Goal: Obtain resource: Download file/media

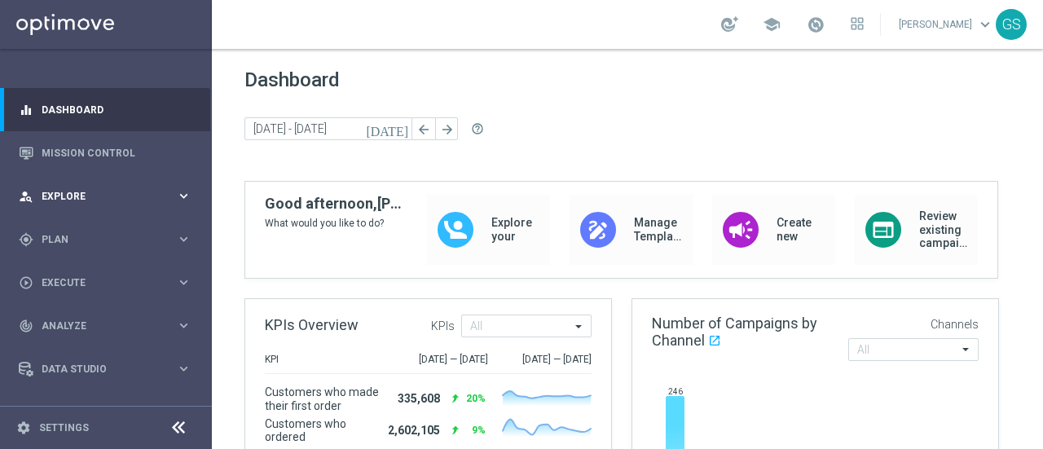
click at [74, 189] on div "person_search Explore" at bounding box center [97, 196] width 157 height 15
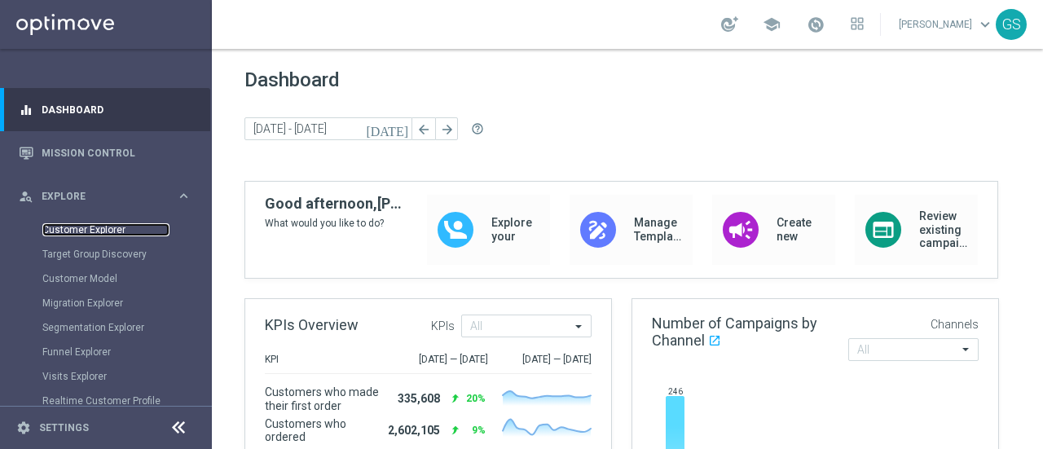
click at [73, 228] on link "Customer Explorer" at bounding box center [105, 229] width 127 height 13
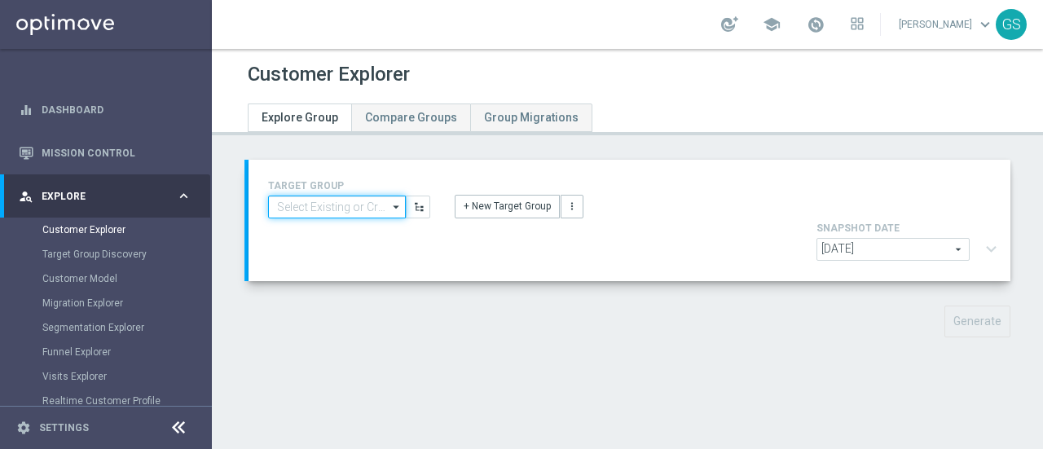
click at [341, 213] on input at bounding box center [337, 207] width 138 height 23
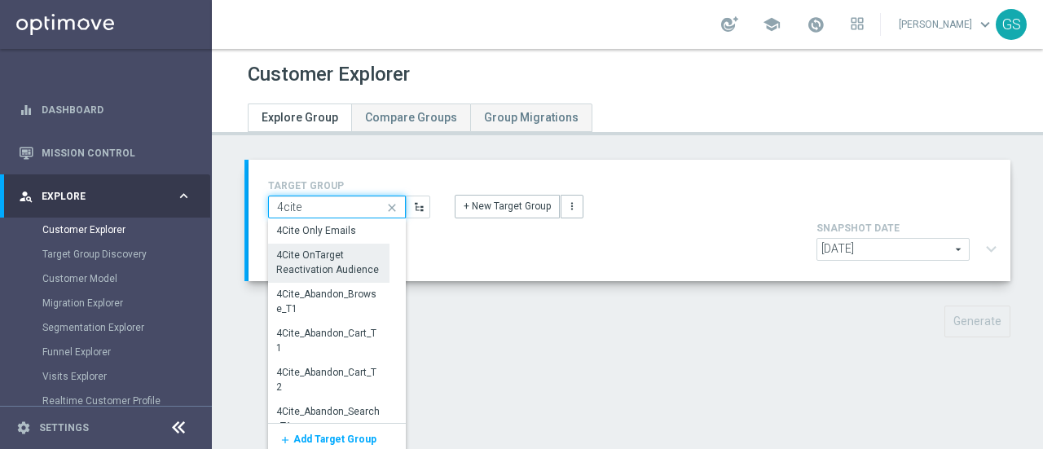
type input "4cite"
click at [328, 260] on div "4Cite OnTarget Reactivation Audience" at bounding box center [328, 263] width 103 height 29
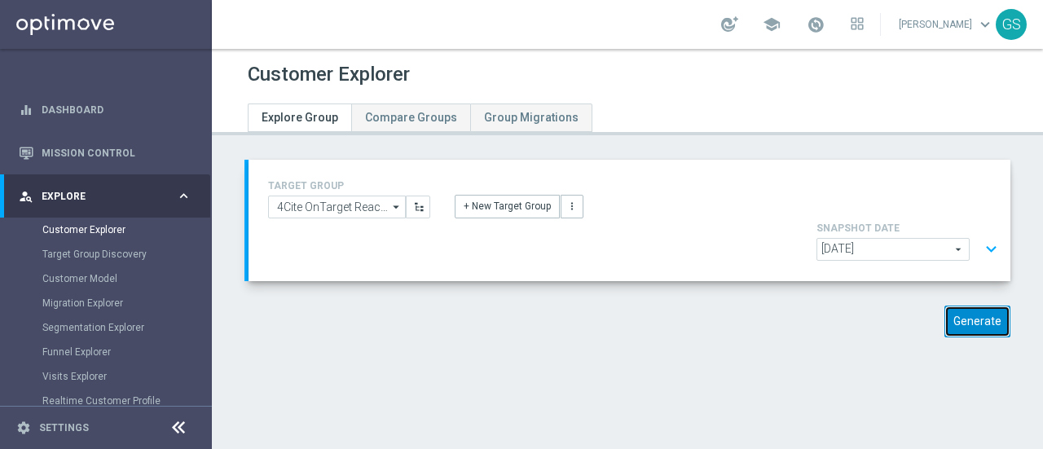
click at [966, 306] on button "Generate" at bounding box center [977, 322] width 66 height 32
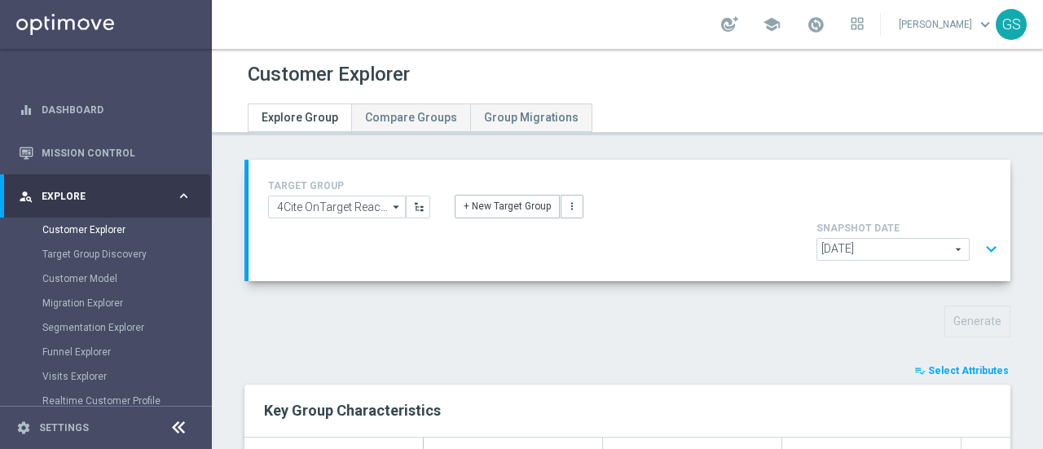
click at [947, 365] on span "Select Attributes" at bounding box center [968, 370] width 81 height 11
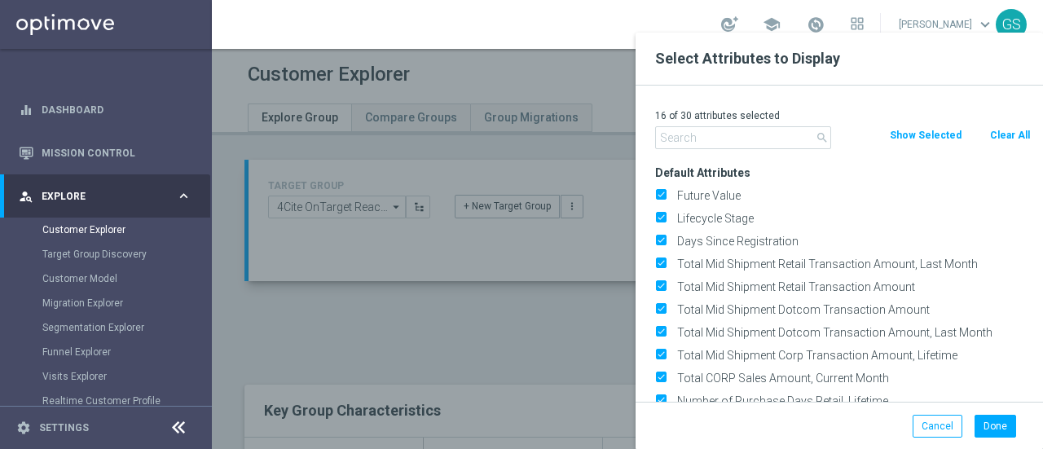
click at [994, 136] on button "Clear All" at bounding box center [1009, 135] width 43 height 18
checkbox input "false"
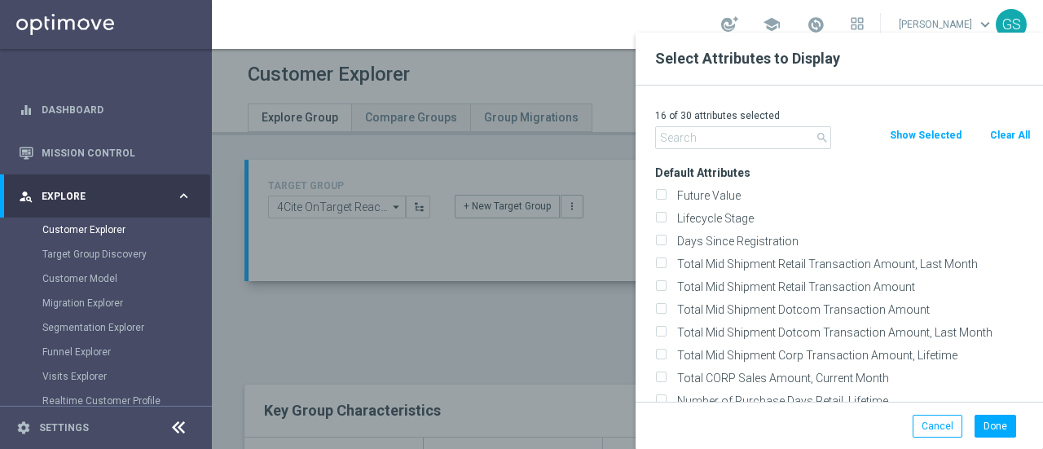
checkbox input "false"
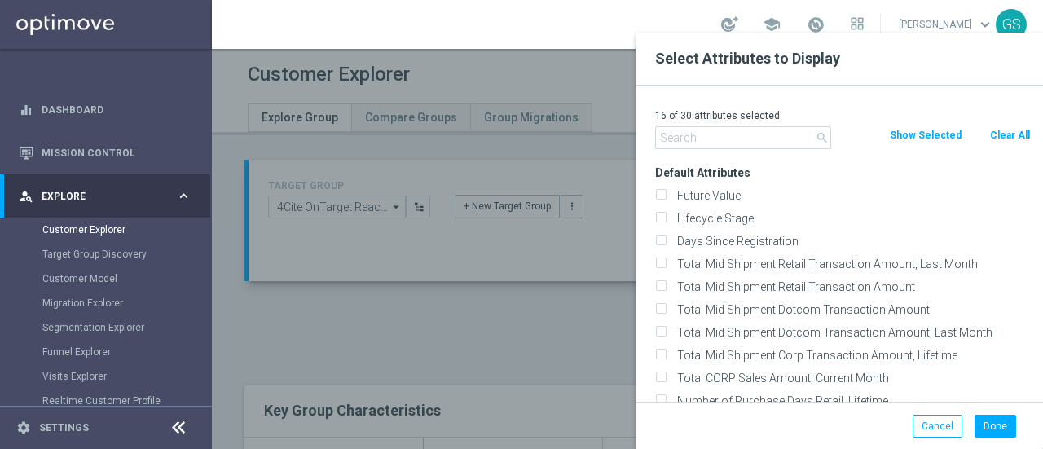
checkbox input "false"
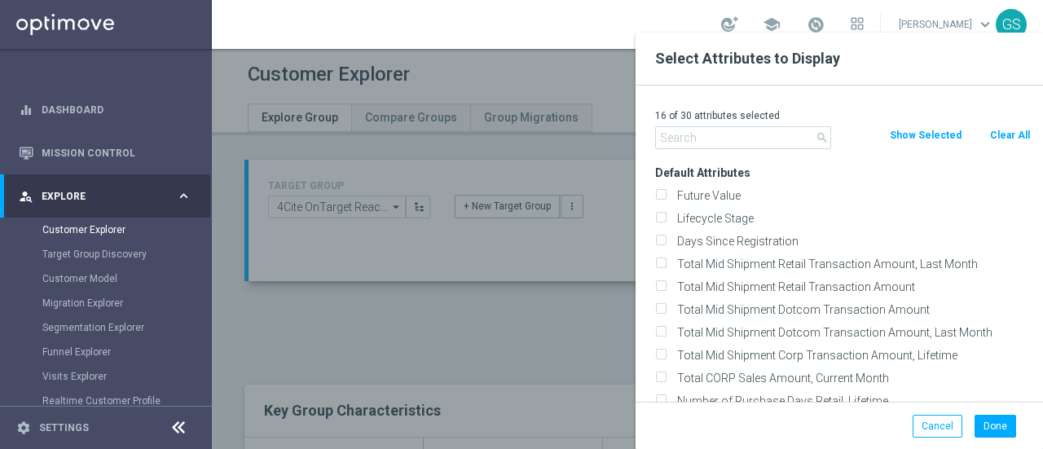
checkbox input "false"
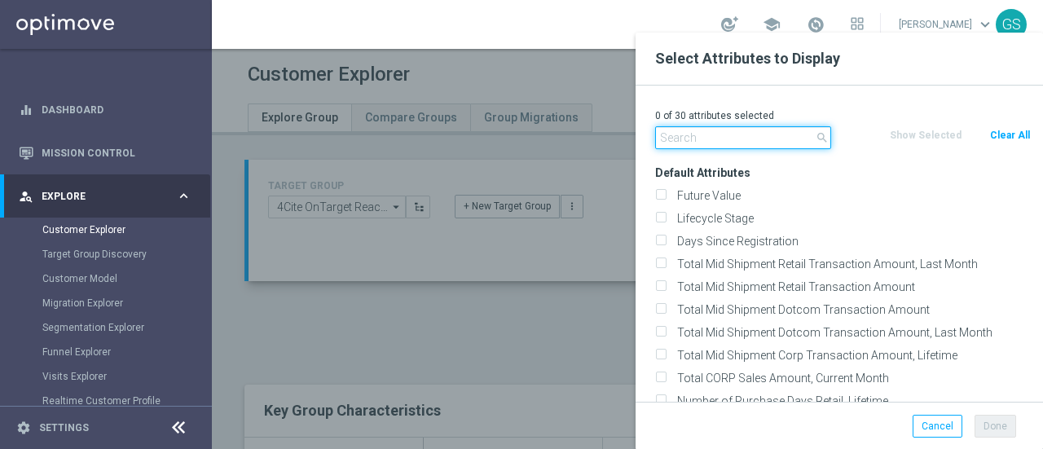
click at [789, 139] on input "text" at bounding box center [743, 137] width 176 height 23
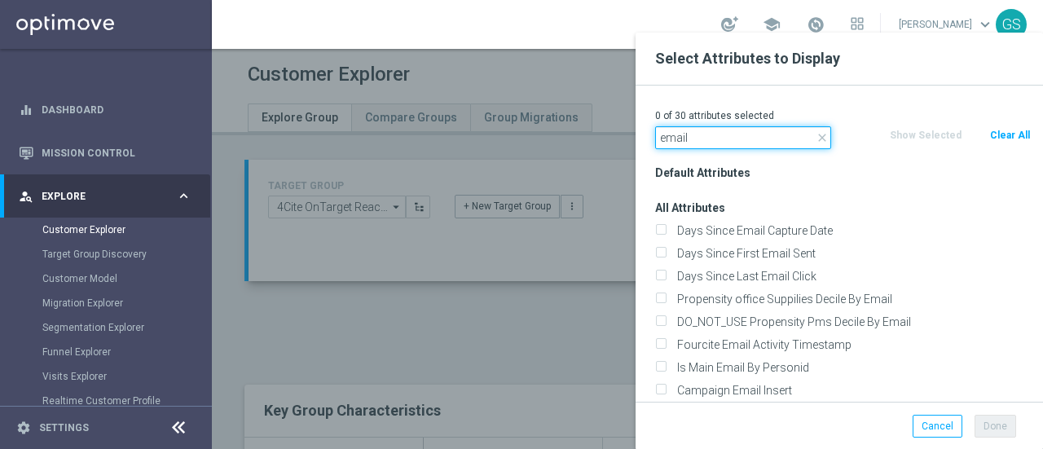
scroll to position [209, 0]
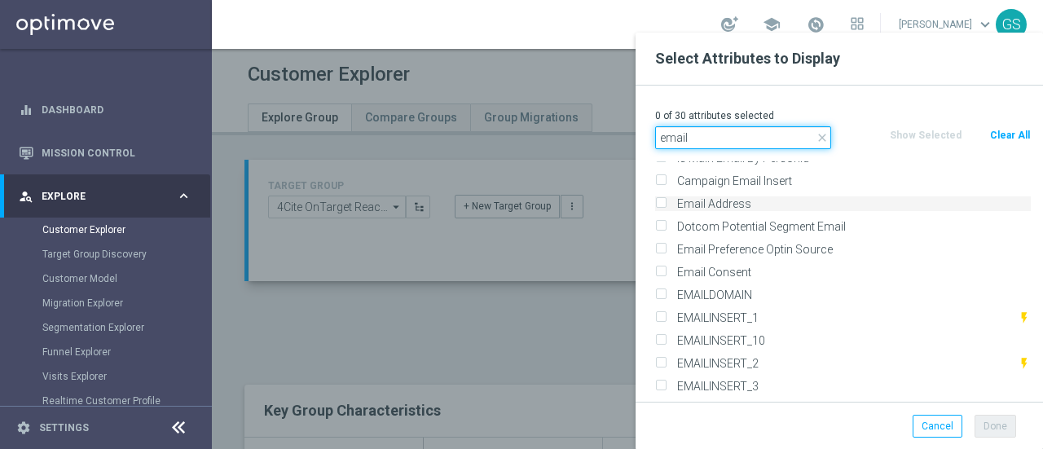
type input "email"
click at [660, 203] on input "Email Address" at bounding box center [660, 205] width 11 height 11
checkbox input "true"
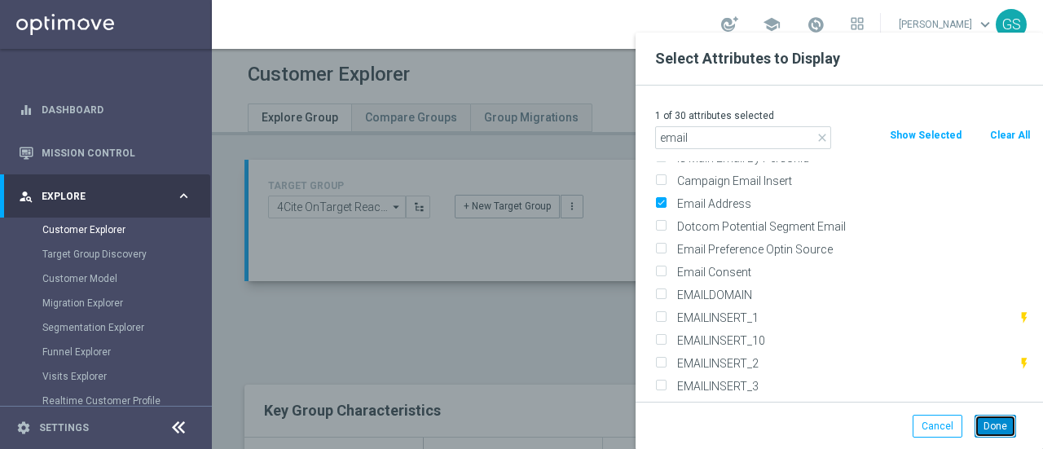
click at [994, 420] on button "Done" at bounding box center [996, 426] width 42 height 23
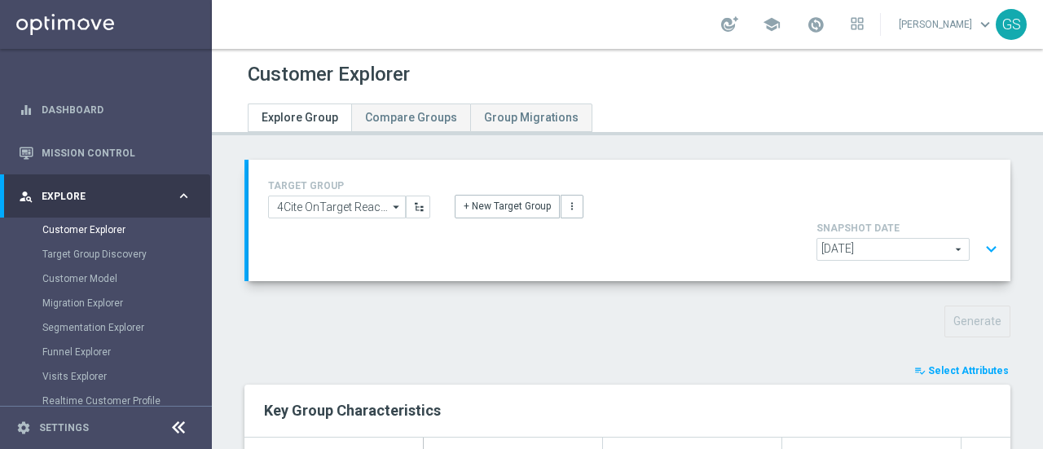
type input "Search"
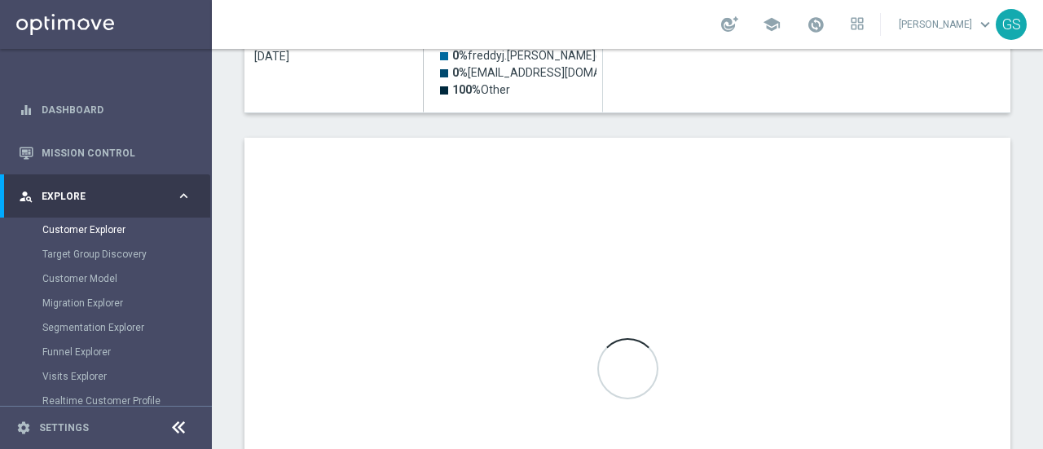
scroll to position [563, 0]
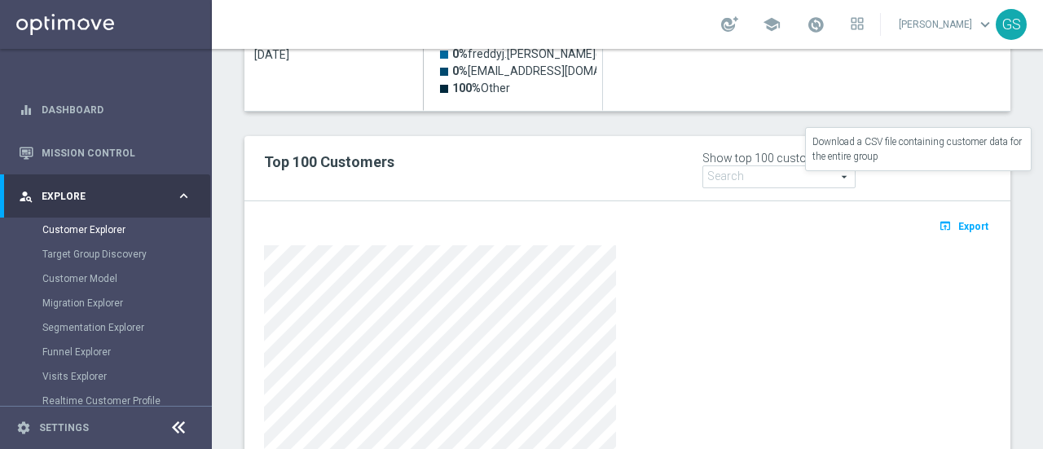
click at [958, 221] on span "Export" at bounding box center [973, 226] width 30 height 11
